Goal: Task Accomplishment & Management: Use online tool/utility

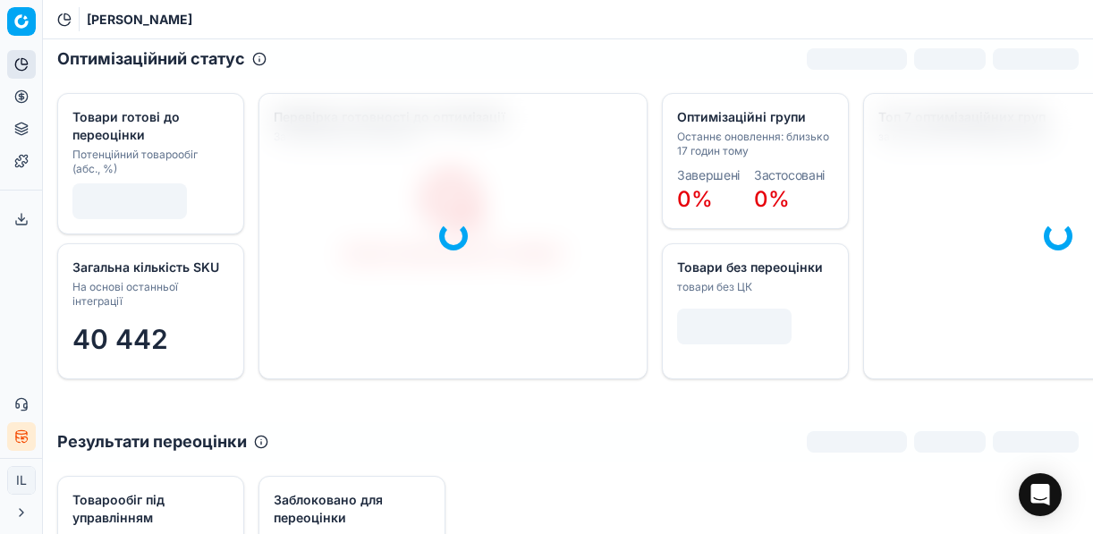
click at [14, 86] on button "Цінова оптимізація" at bounding box center [21, 96] width 29 height 29
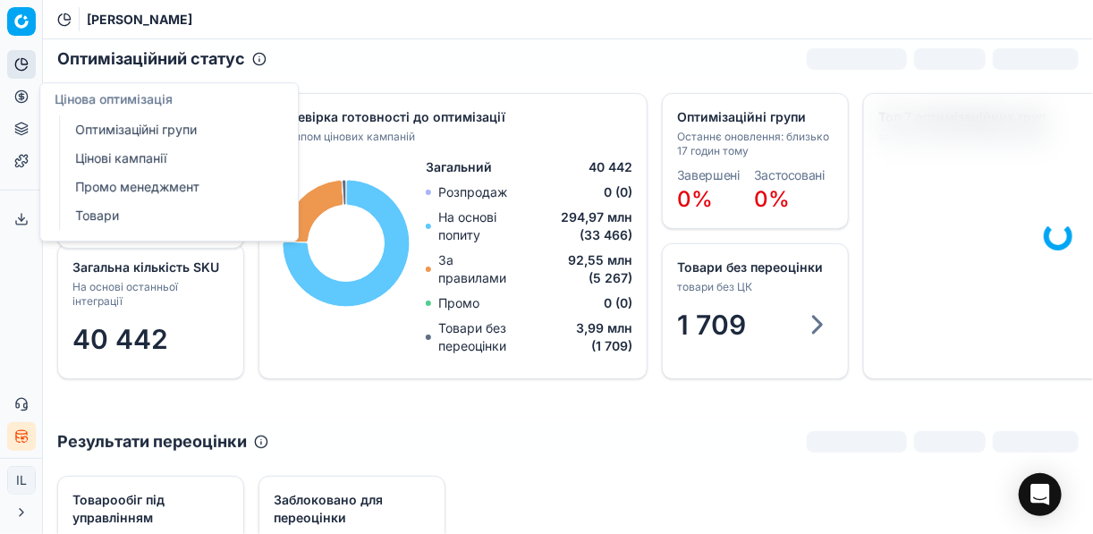
click at [107, 155] on link "Цінові кампанії" at bounding box center [172, 158] width 208 height 25
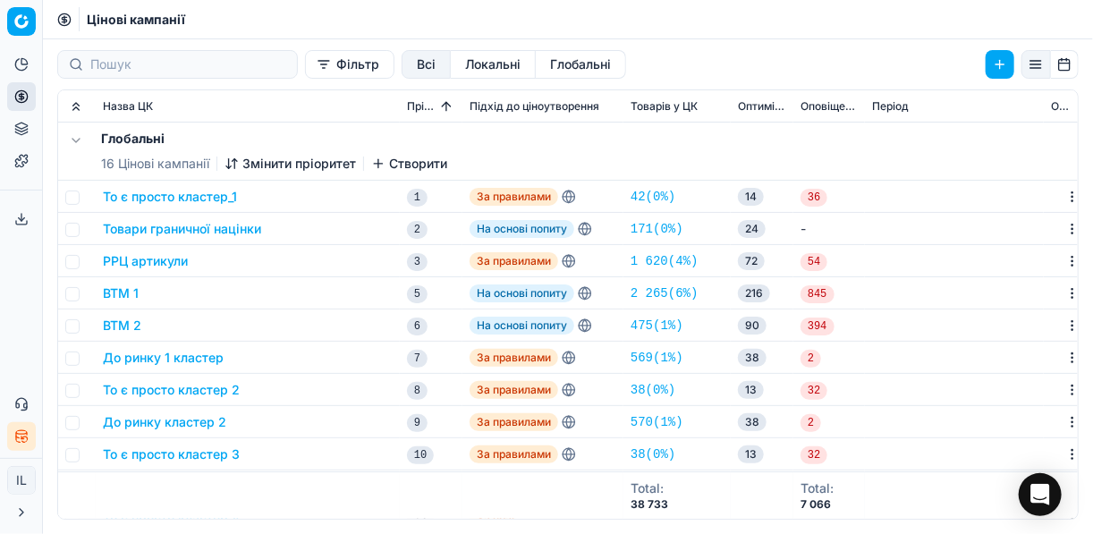
click at [305, 72] on button "Фільтр" at bounding box center [349, 64] width 89 height 29
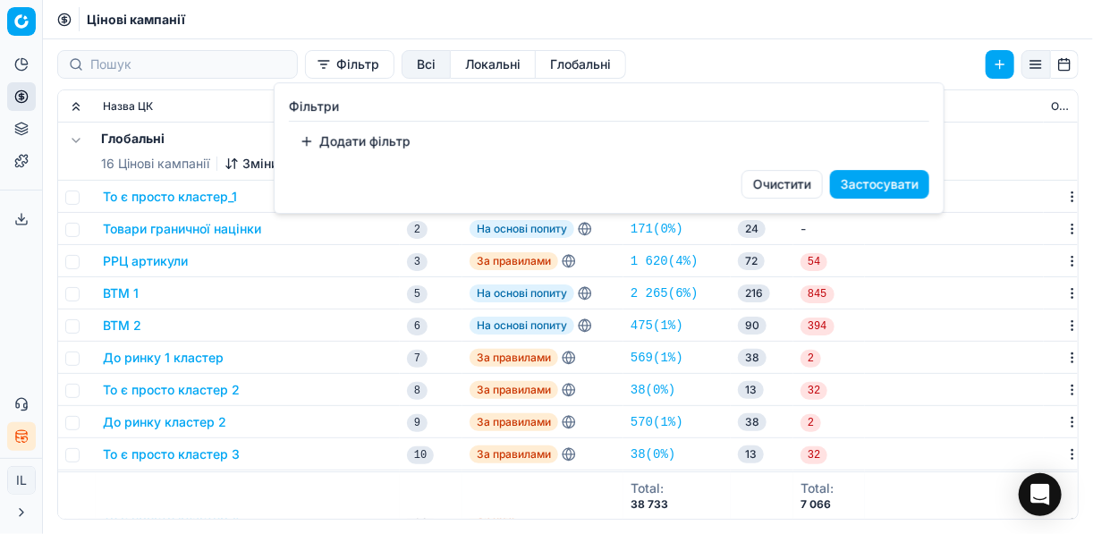
click at [311, 139] on button "Додати фільтр" at bounding box center [355, 141] width 132 height 29
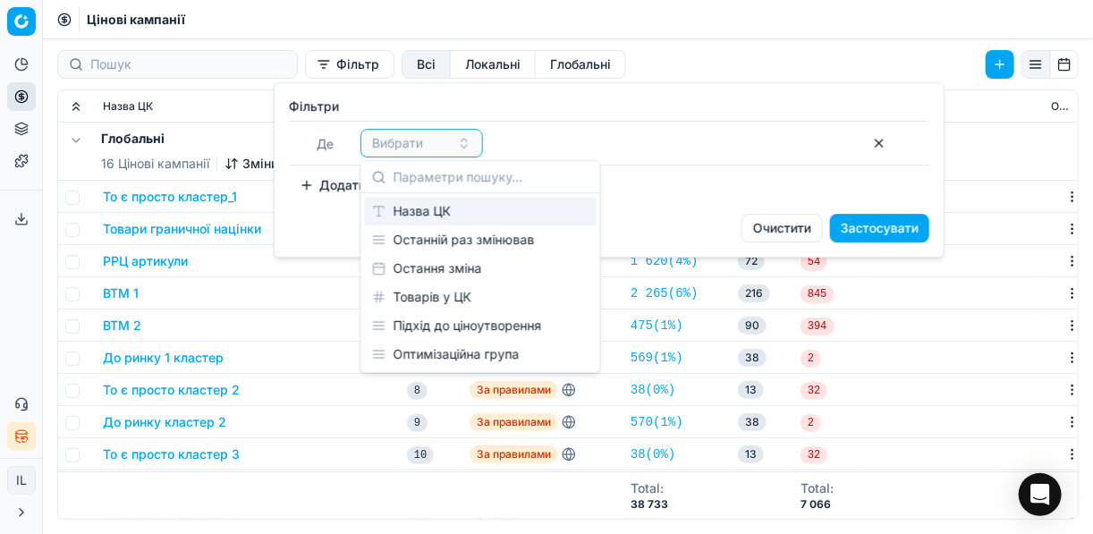
click at [422, 220] on div "Назва ЦК" at bounding box center [481, 211] width 232 height 29
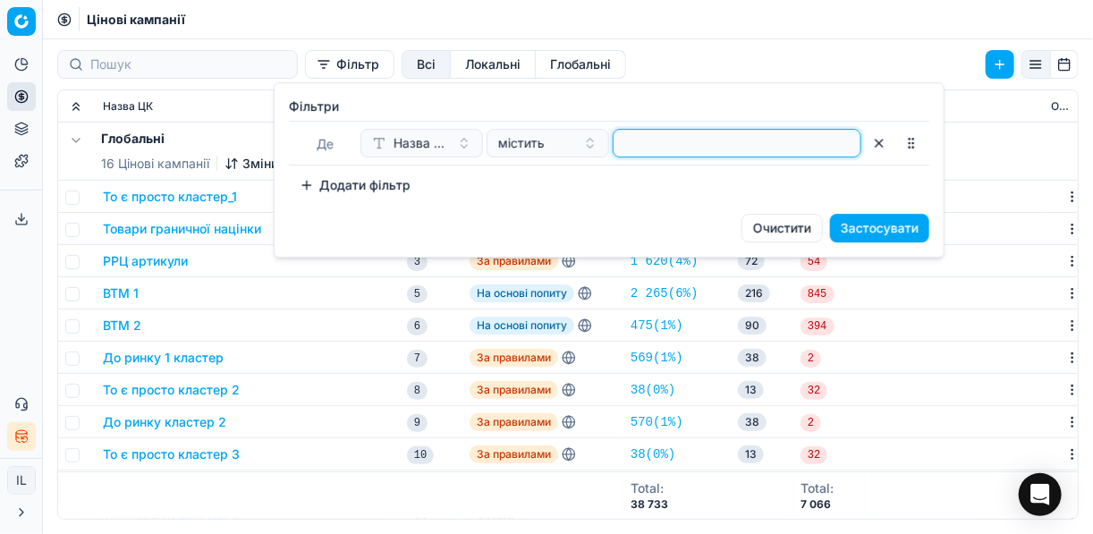
click at [680, 140] on input at bounding box center [737, 143] width 232 height 27
type input "сухоф"
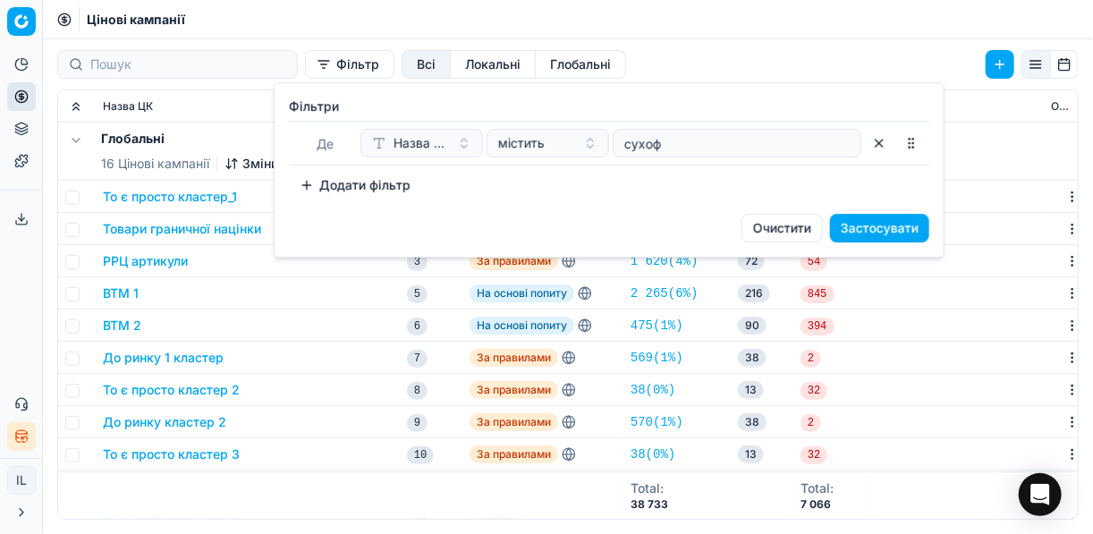
click at [859, 226] on button "Застосувати" at bounding box center [879, 228] width 99 height 29
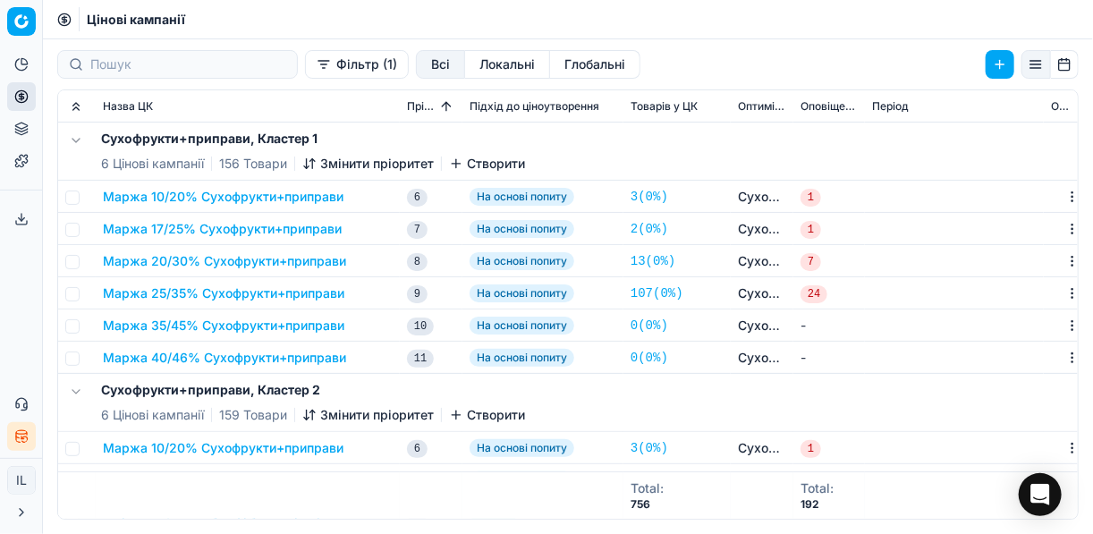
click at [240, 201] on button "Маржа 10/20% Сухофрукти+приправи" at bounding box center [223, 197] width 241 height 18
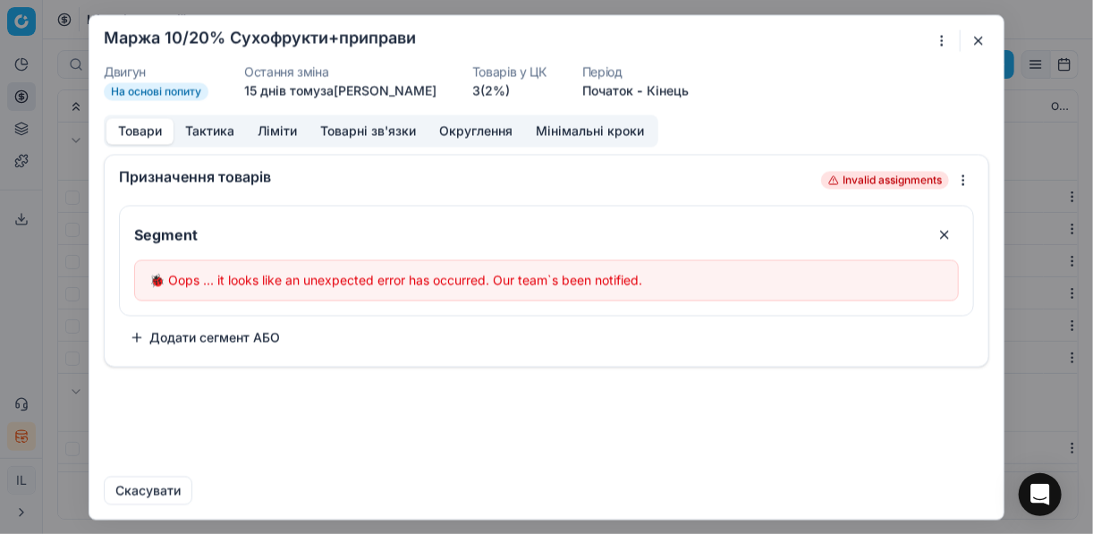
click at [974, 43] on button "button" at bounding box center [978, 40] width 21 height 21
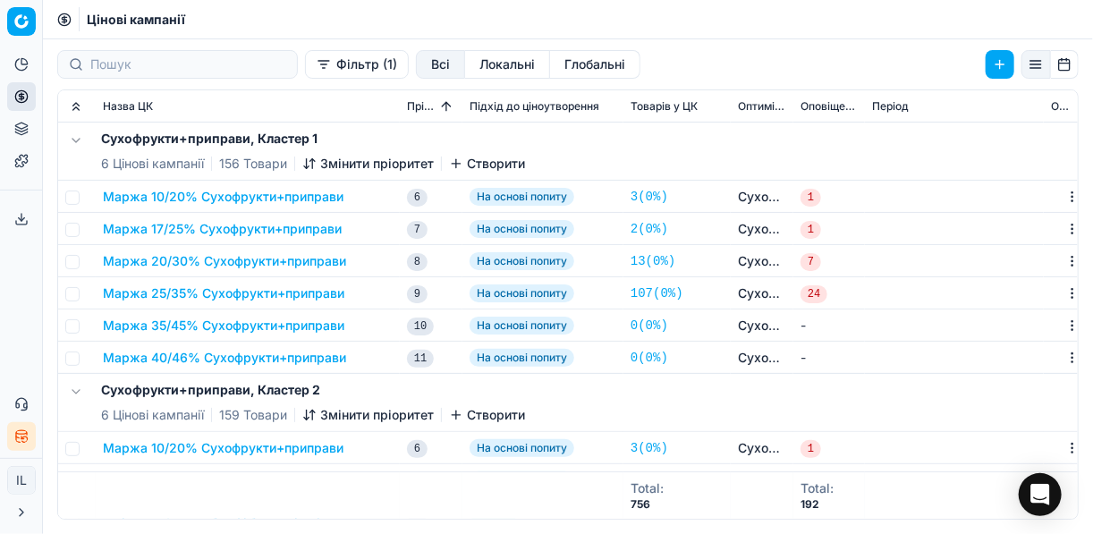
click at [244, 197] on button "Маржа 10/20% Сухофрукти+приправи" at bounding box center [223, 197] width 241 height 18
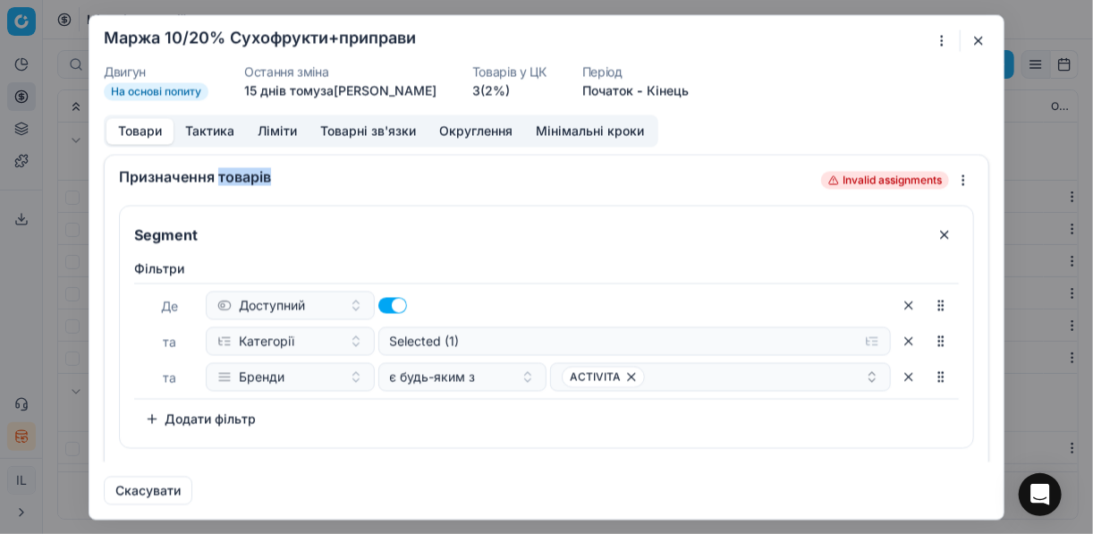
click at [244, 197] on div "Призначення товарів Invalid assignments Segment Фiльтри Де Доступний та Категор…" at bounding box center [546, 326] width 885 height 345
click at [976, 38] on button "button" at bounding box center [978, 40] width 21 height 21
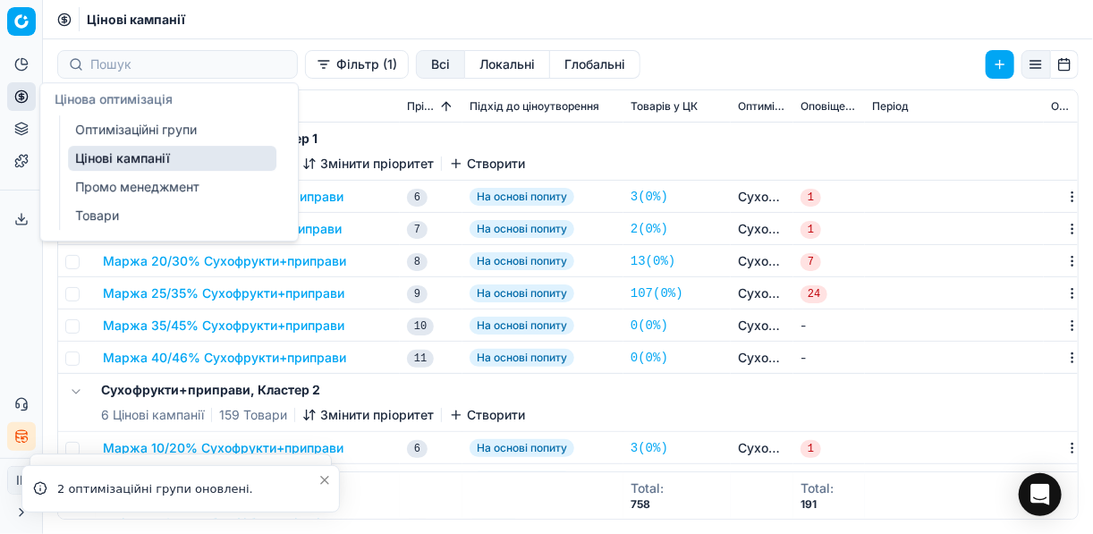
click at [19, 93] on icon at bounding box center [21, 96] width 14 height 14
click at [134, 159] on link "Цінові кампанії" at bounding box center [172, 158] width 208 height 25
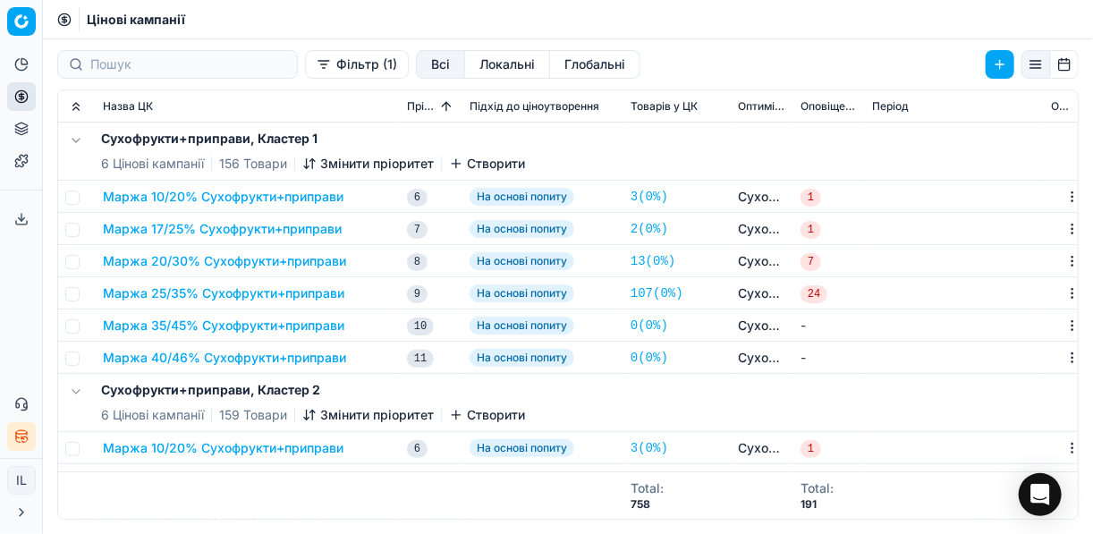
click at [305, 64] on button "Фільтр (1)" at bounding box center [357, 64] width 104 height 29
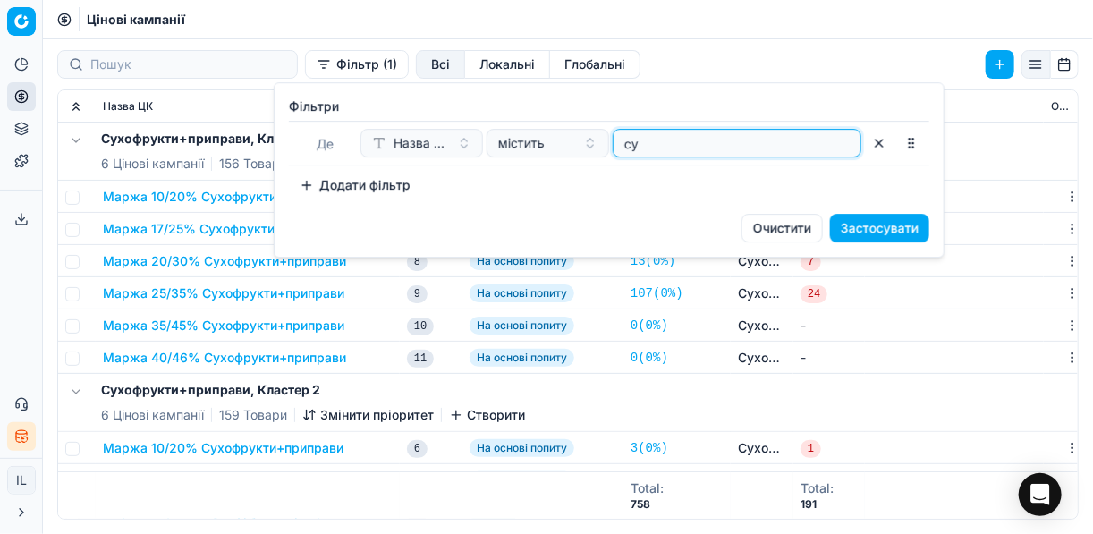
type input "с"
type input "олія"
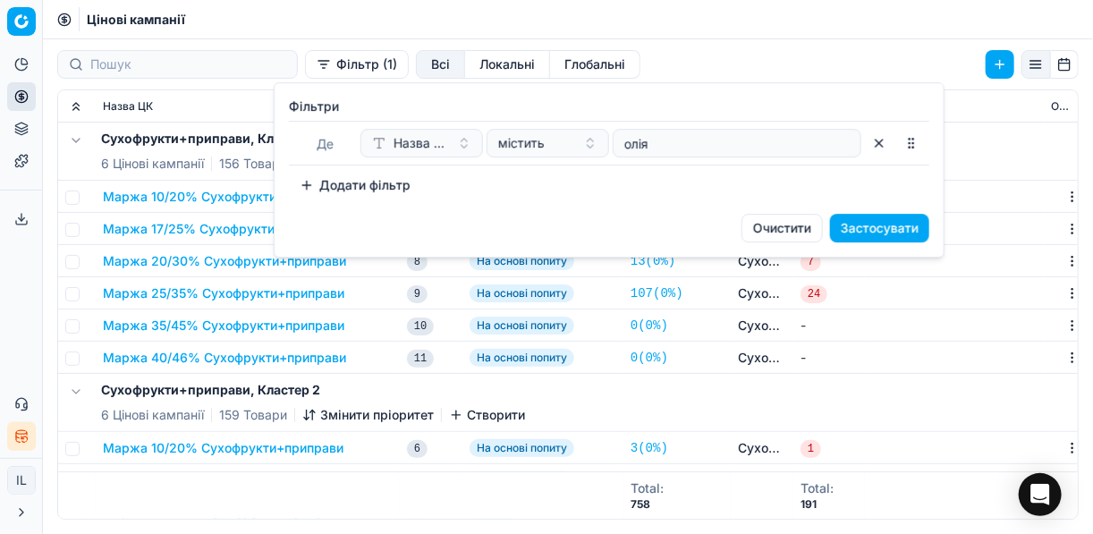
click at [887, 230] on button "Застосувати" at bounding box center [879, 228] width 99 height 29
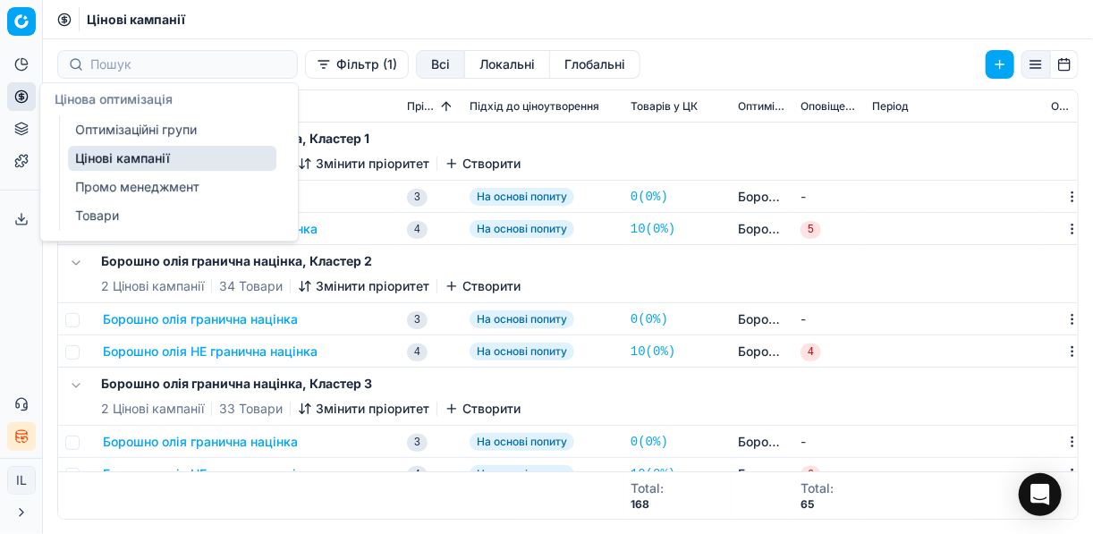
click at [21, 97] on icon at bounding box center [21, 96] width 4 height 4
click at [113, 161] on link "Цінові кампанії" at bounding box center [172, 158] width 208 height 25
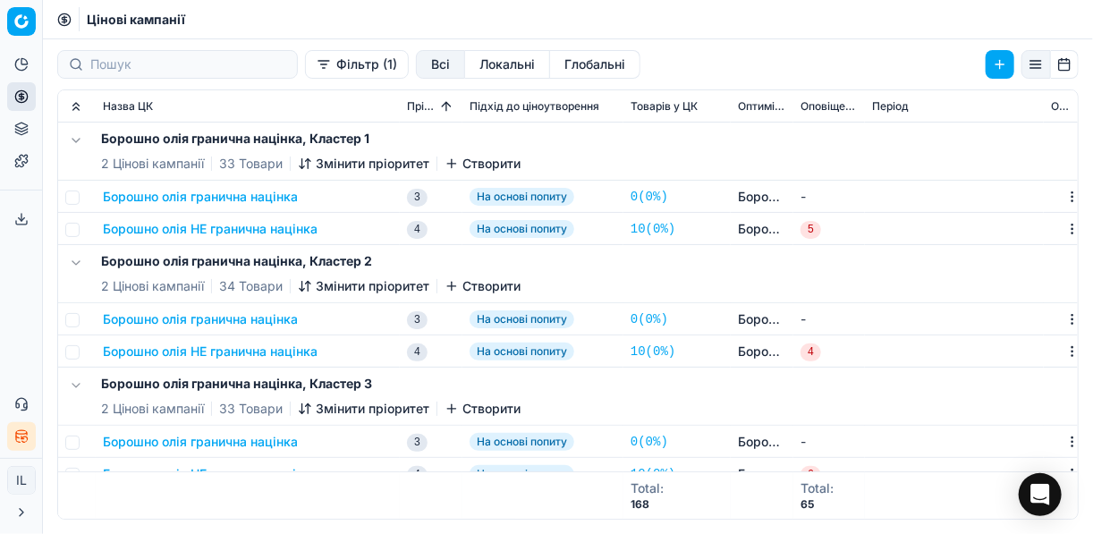
click at [305, 69] on button "Фільтр (1)" at bounding box center [357, 64] width 104 height 29
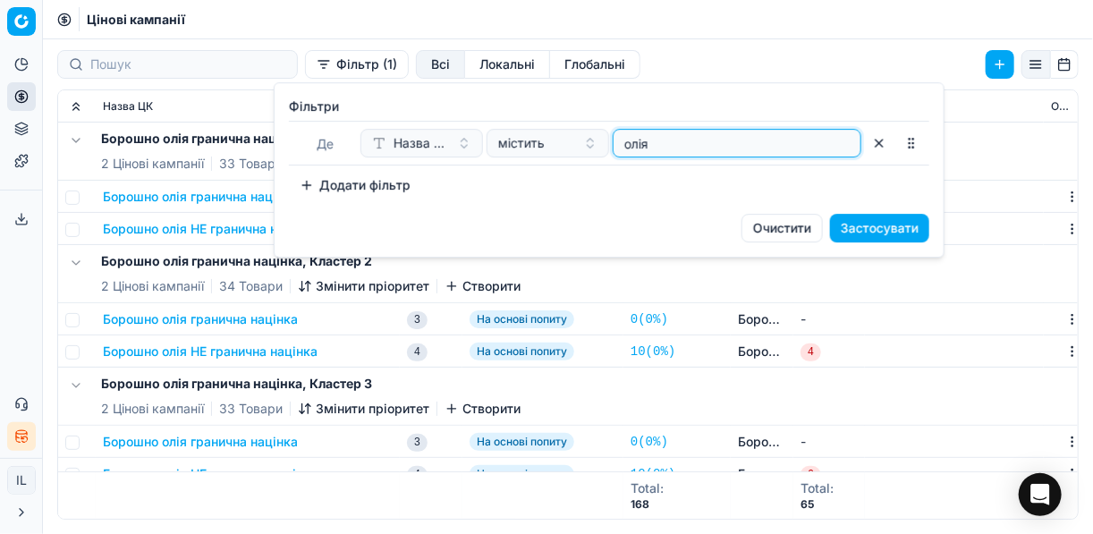
drag, startPoint x: 651, startPoint y: 145, endPoint x: 611, endPoint y: 142, distance: 40.3
click at [611, 142] on div "Назва ЦК містить олія" at bounding box center [610, 143] width 501 height 29
type input "оцет"
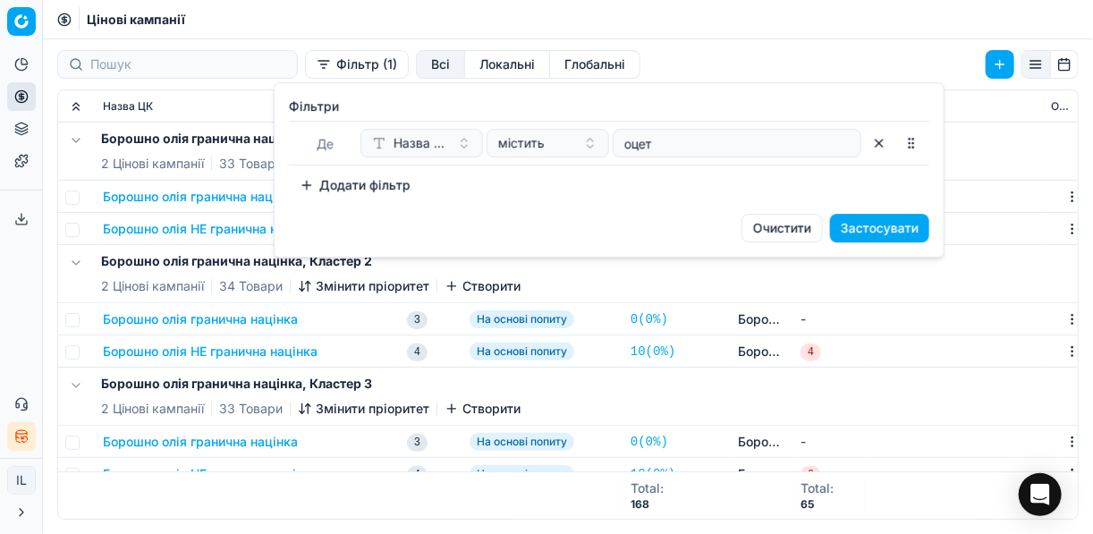
click at [904, 228] on button "Застосувати" at bounding box center [879, 228] width 99 height 29
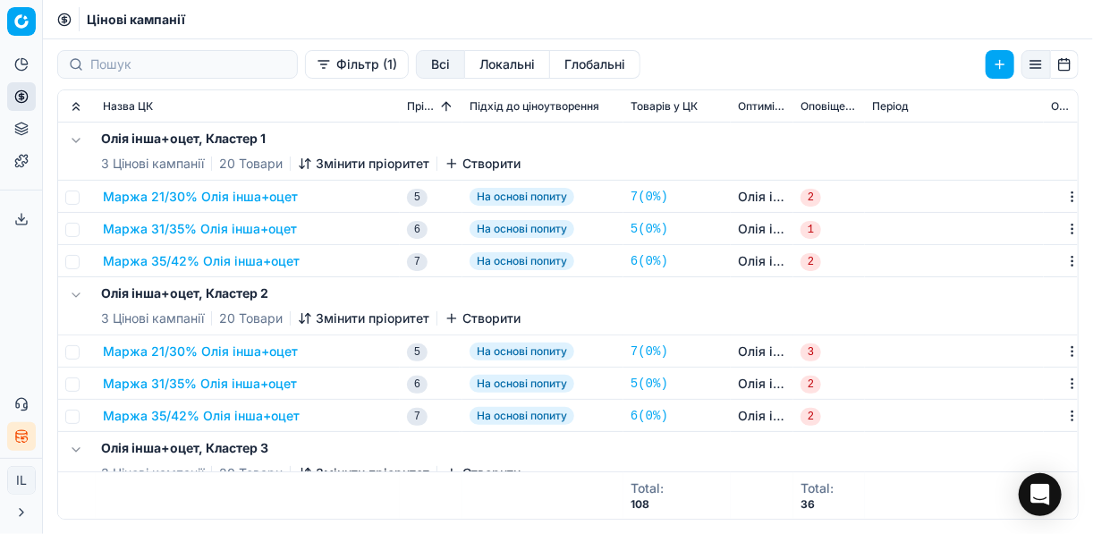
click at [203, 200] on button "Маржа 21/30% Олія інша+оцет" at bounding box center [200, 197] width 195 height 18
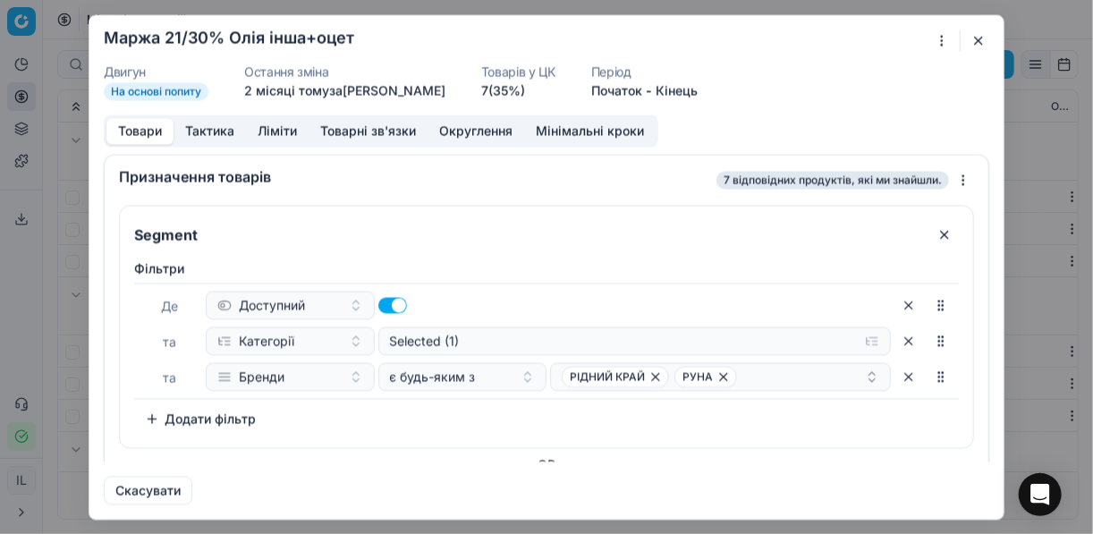
scroll to position [143, 0]
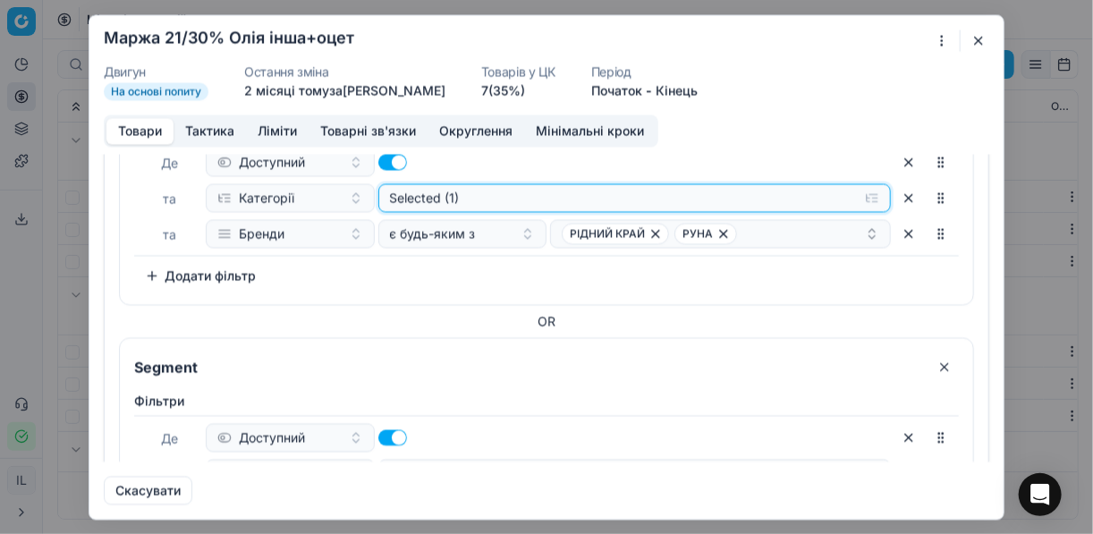
click at [865, 199] on button "Selected (1)" at bounding box center [634, 197] width 513 height 29
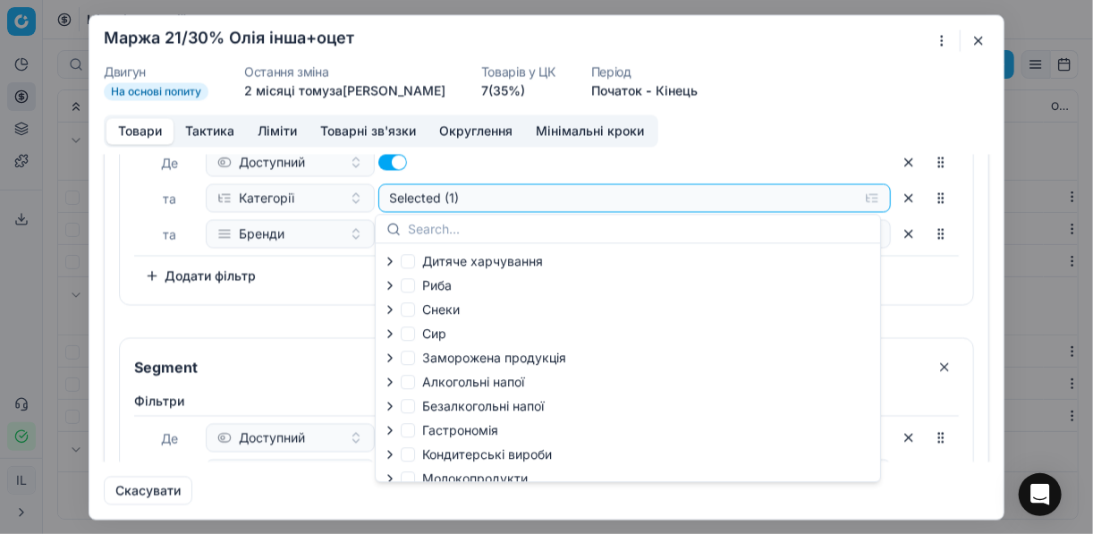
scroll to position [61, 0]
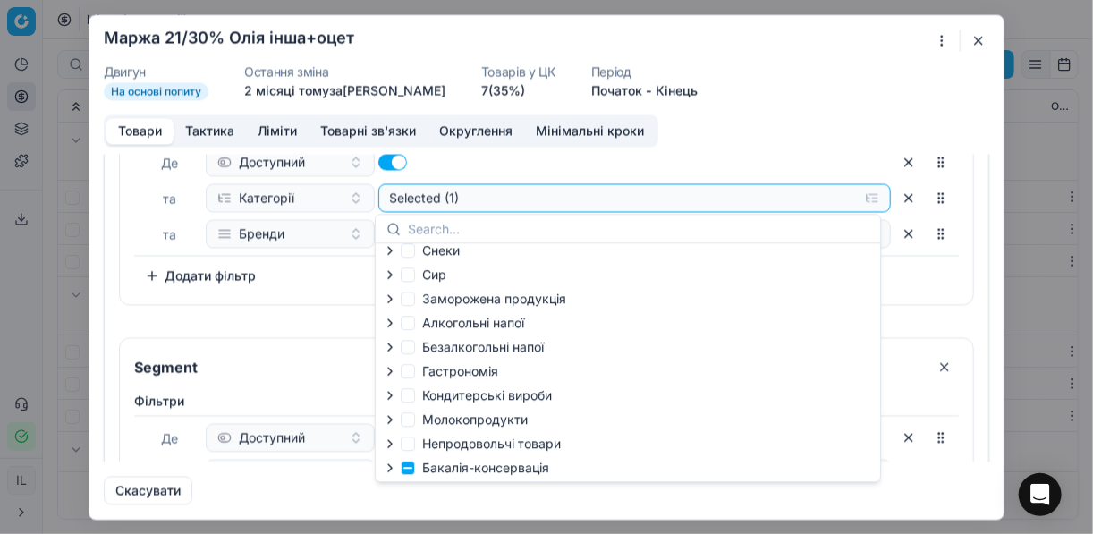
click at [393, 468] on icon "button" at bounding box center [390, 468] width 14 height 14
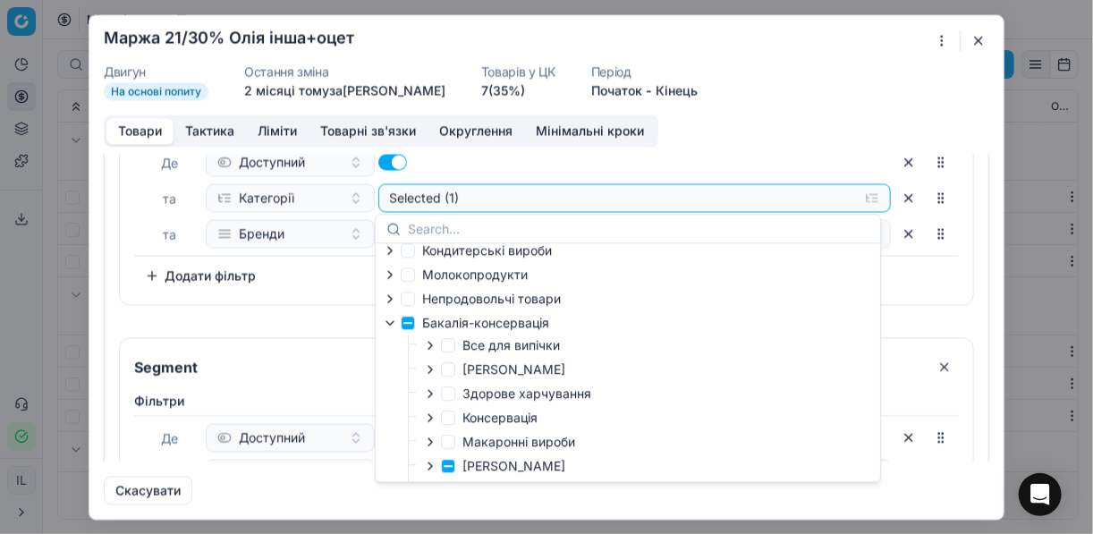
scroll to position [347, 0]
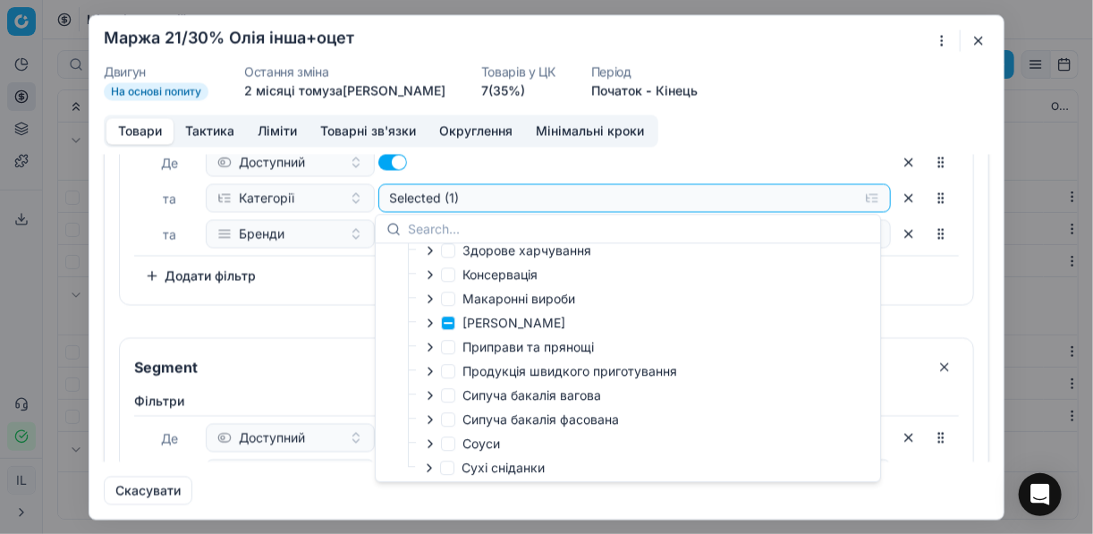
click at [431, 326] on icon "button" at bounding box center [430, 322] width 4 height 7
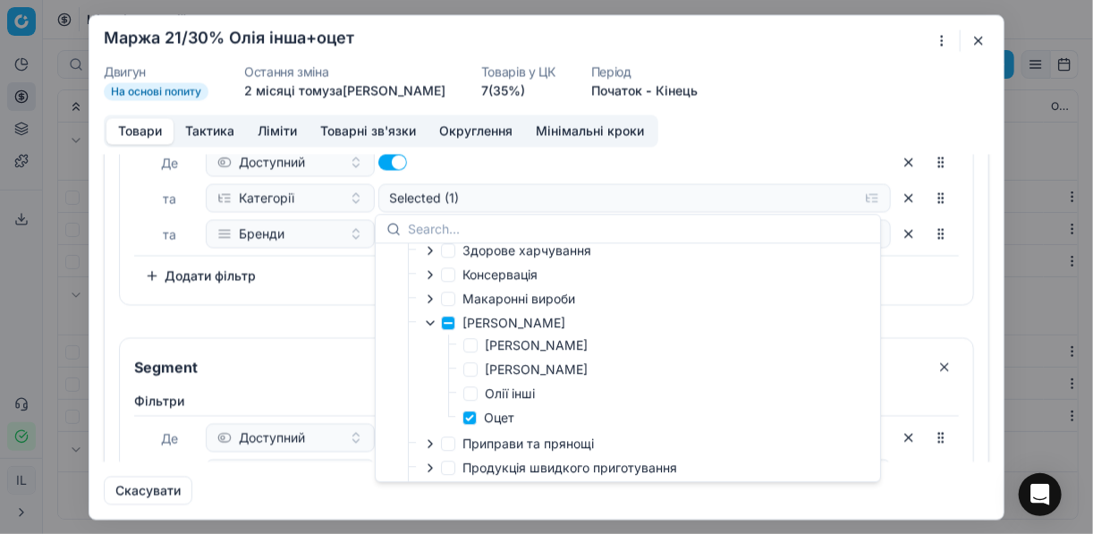
click at [980, 38] on button "button" at bounding box center [978, 40] width 21 height 21
